Goal: Check status

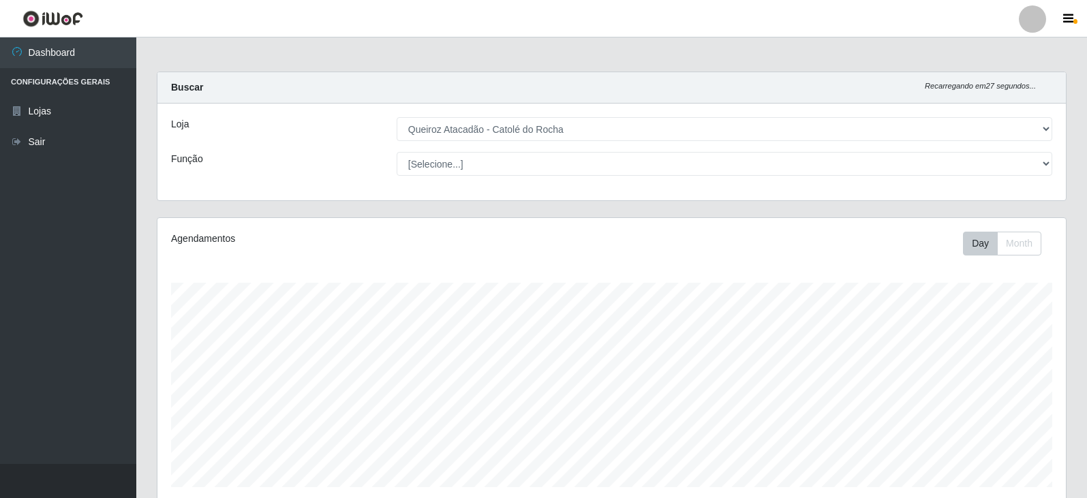
select select "500"
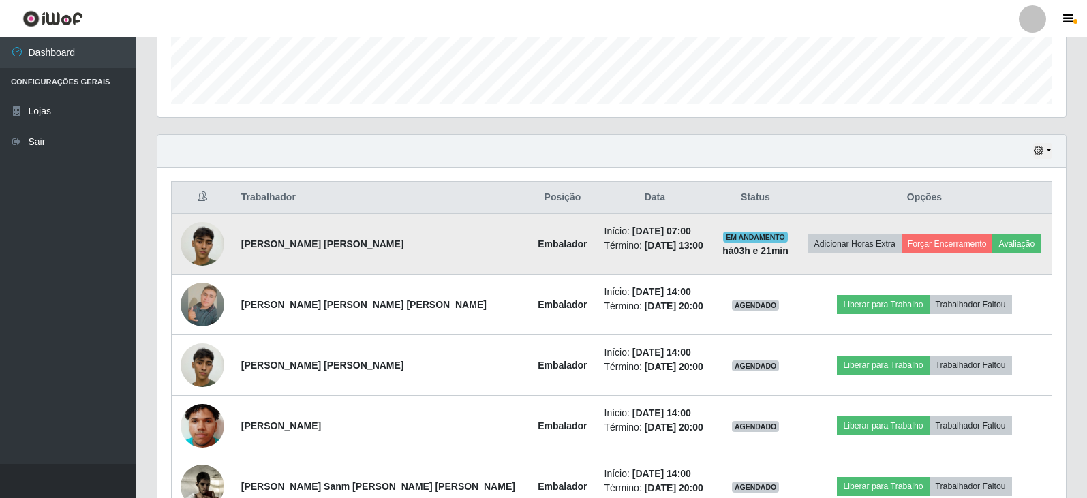
scroll to position [263, 0]
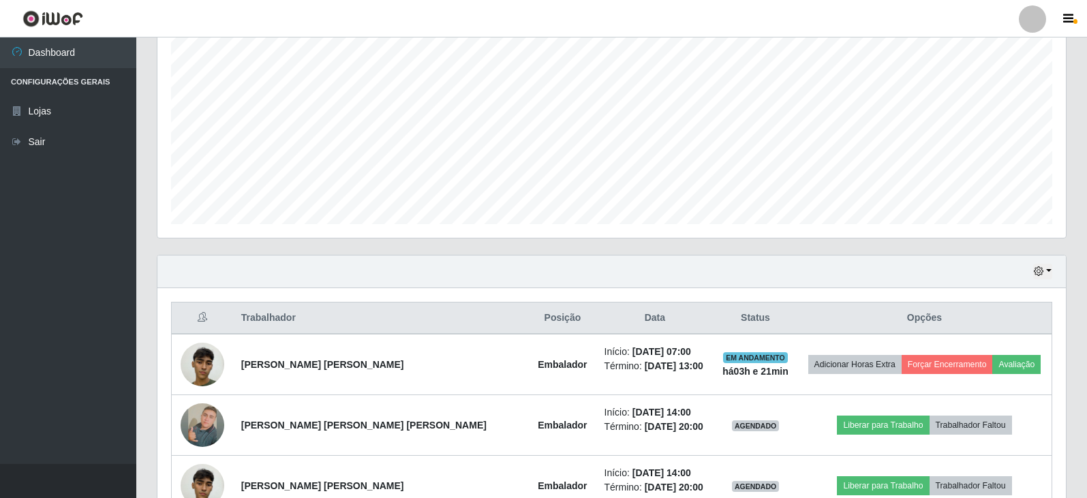
click at [1048, 258] on div "Hoje 1 dia 3 dias 1 Semana Não encerrados" at bounding box center [611, 271] width 908 height 33
click at [1048, 275] on button "button" at bounding box center [1042, 272] width 19 height 16
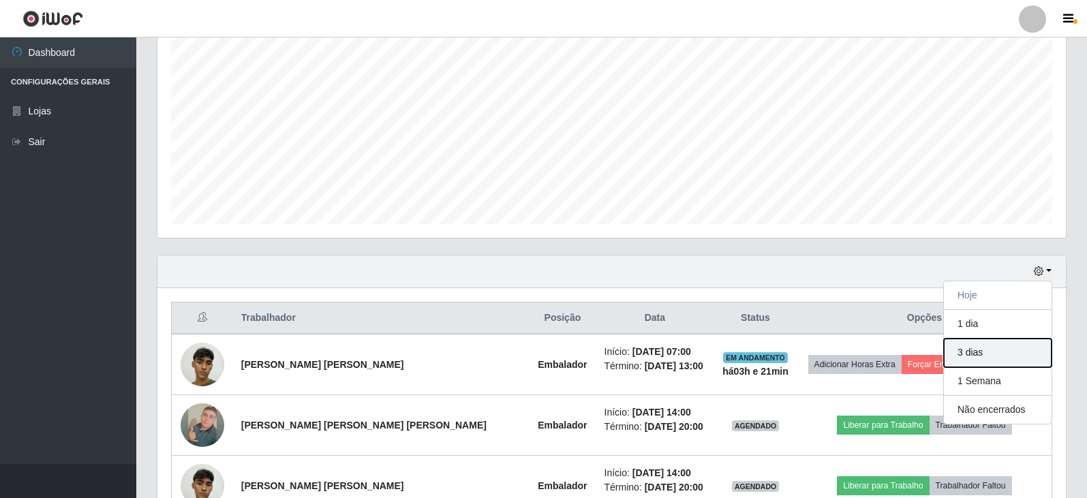
click at [983, 355] on button "3 dias" at bounding box center [998, 353] width 108 height 29
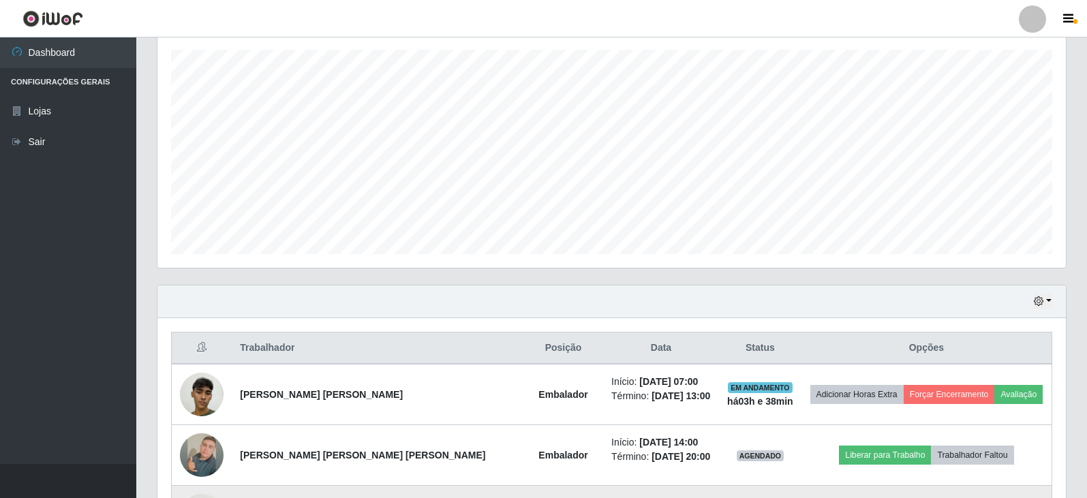
scroll to position [204, 0]
